Goal: Task Accomplishment & Management: Manage account settings

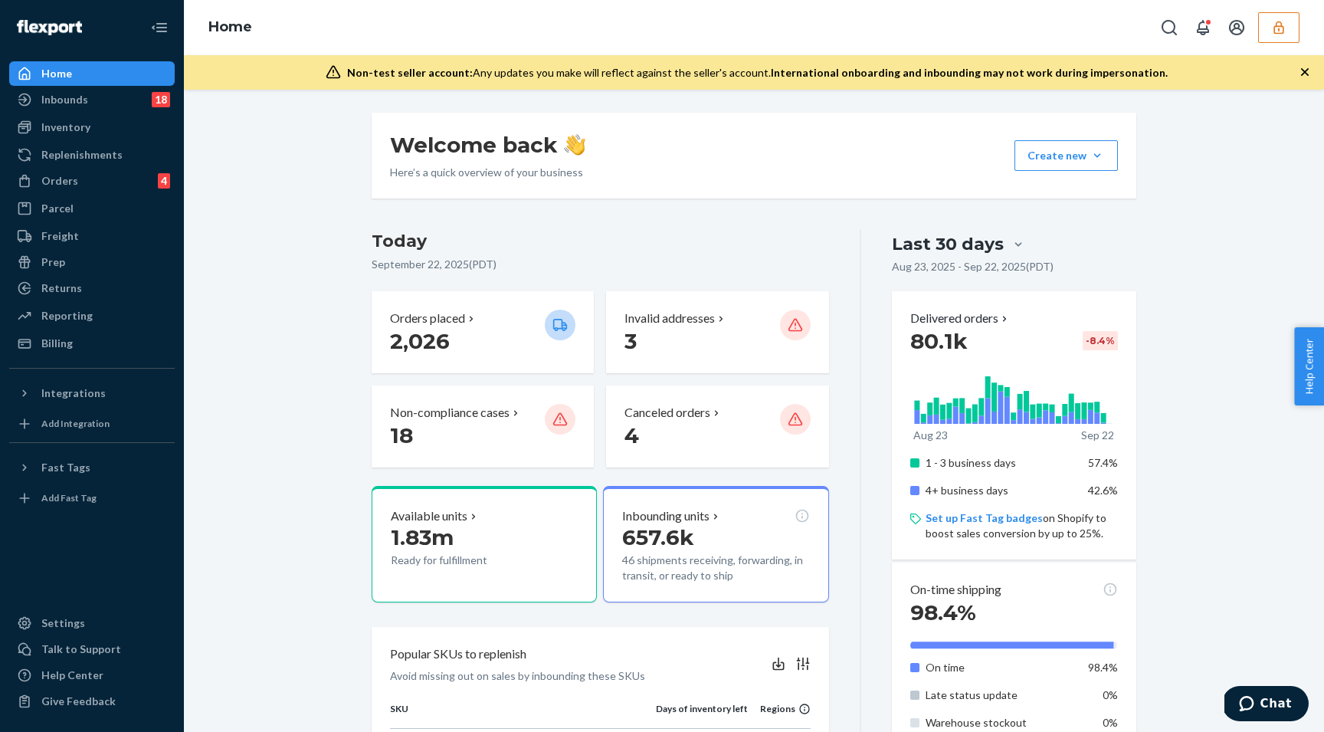
click at [1282, 25] on icon "button" at bounding box center [1278, 27] width 15 height 15
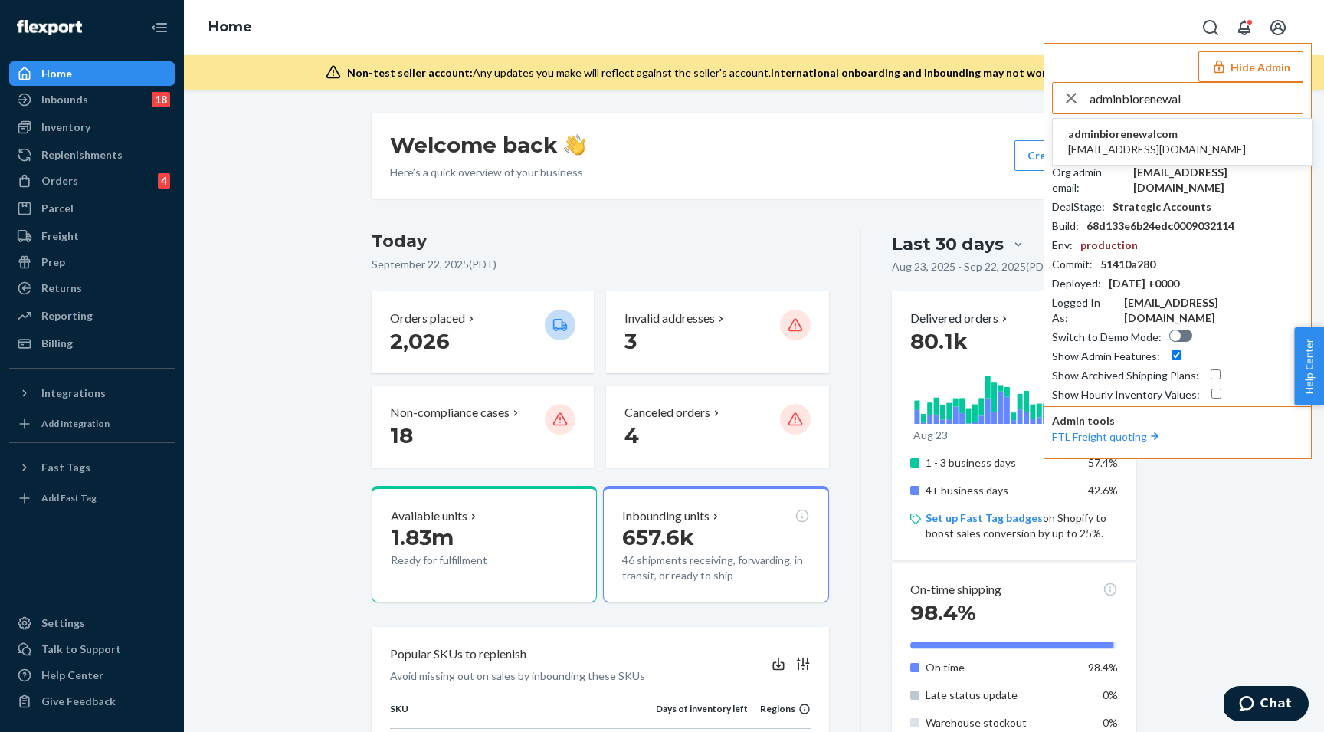
type input "adminbiorenewal"
click at [1186, 138] on li "adminbiorenewalcom admin@biorenewal.com" at bounding box center [1182, 142] width 259 height 47
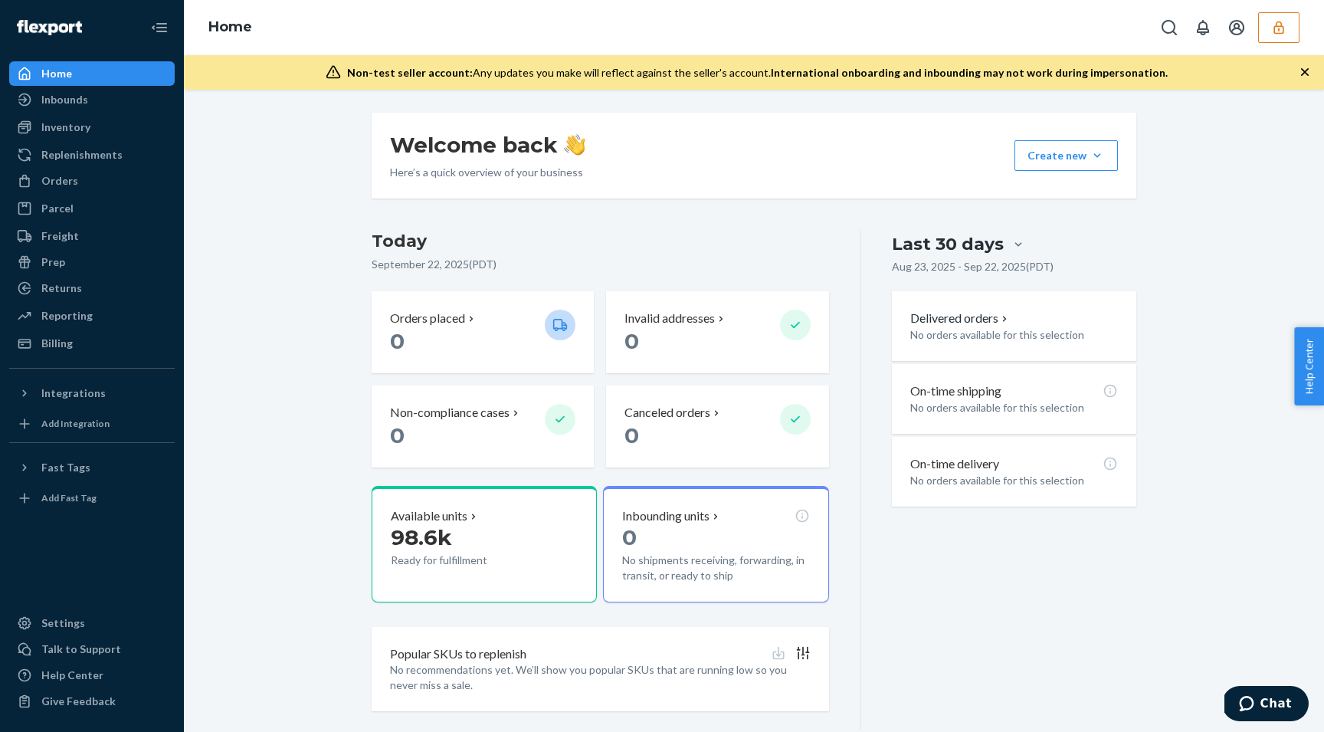
click at [264, 272] on div "Welcome back Here’s a quick overview of your business Create new Create new inb…" at bounding box center [753, 421] width 1117 height 617
click at [113, 119] on div "Inventory" at bounding box center [92, 126] width 162 height 21
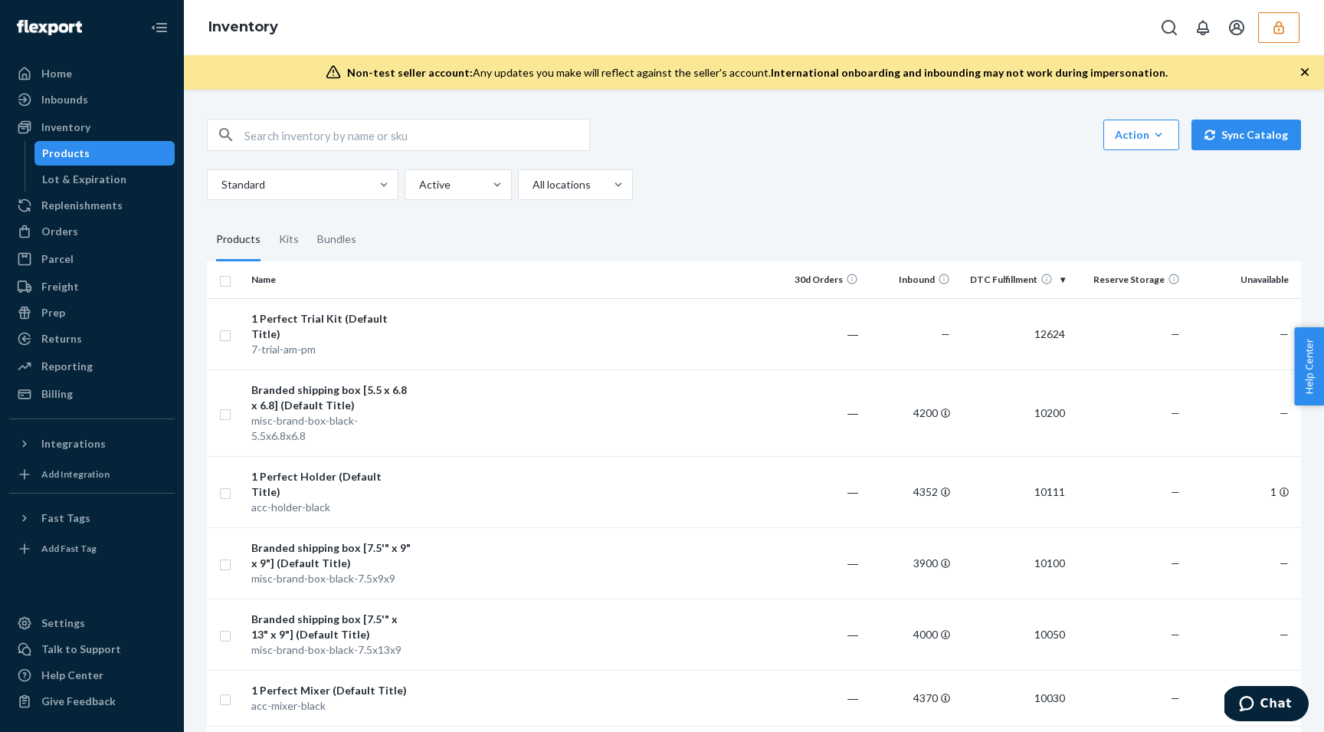
click at [302, 105] on div "Action Create product Create kit or bundle Bulk create products Bulk update pro…" at bounding box center [753, 731] width 1117 height 1263
